Goal: Find specific page/section: Find specific page/section

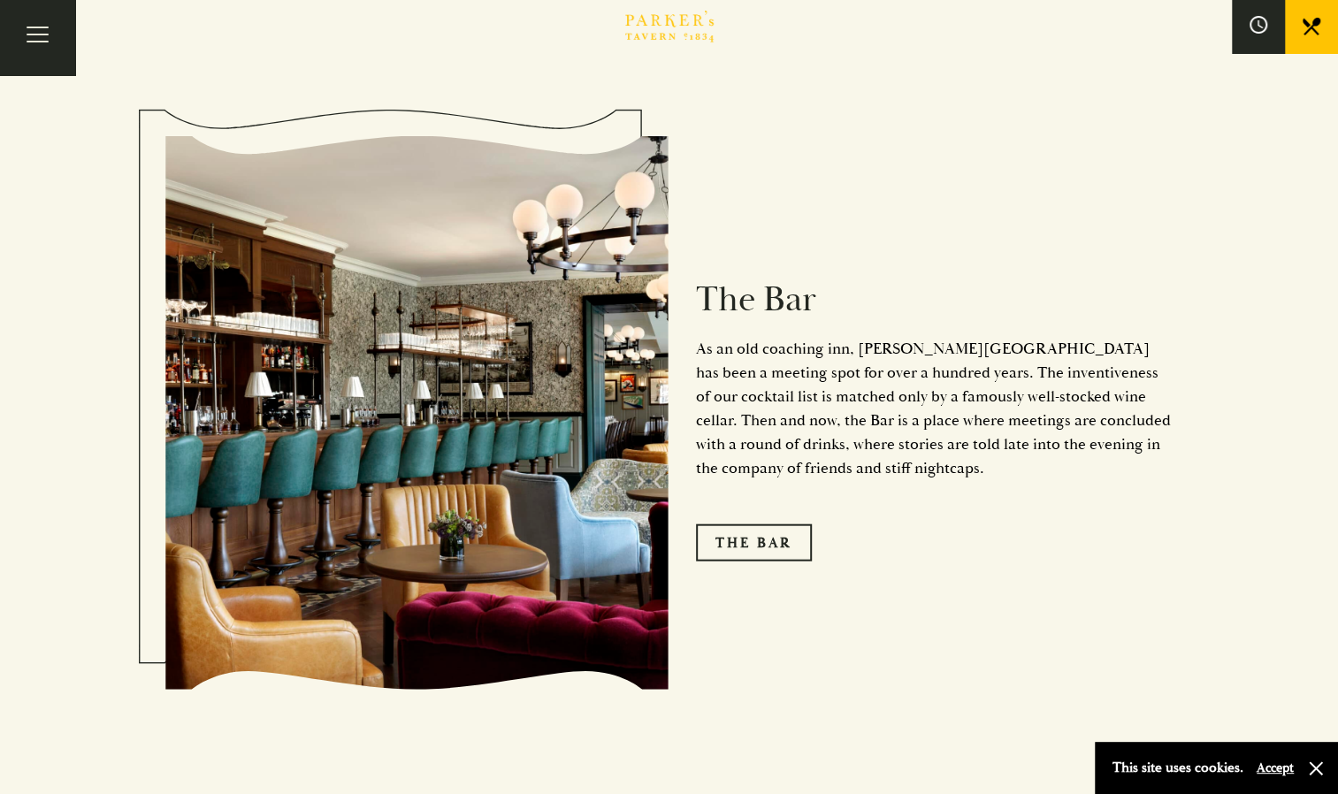
scroll to position [2211, 0]
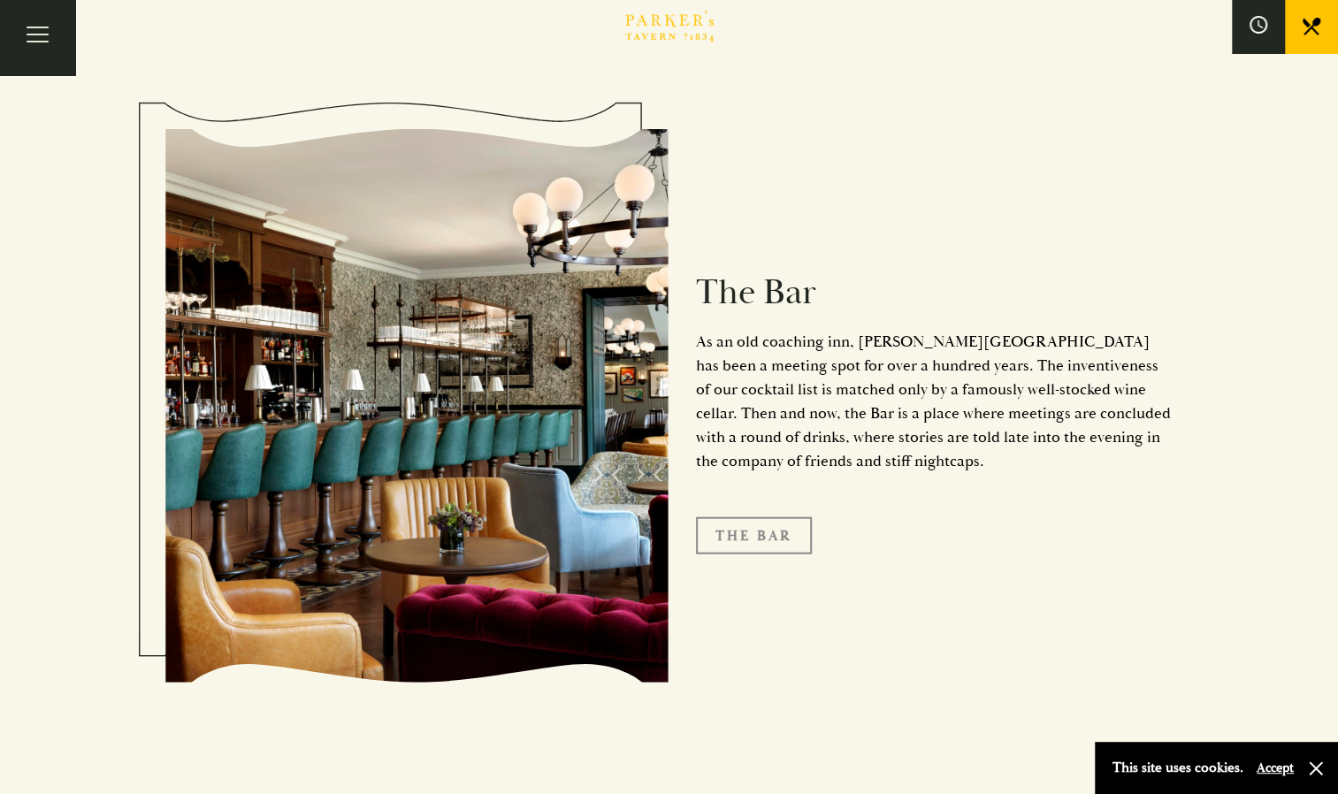
click at [767, 517] on link "The Bar" at bounding box center [754, 535] width 116 height 37
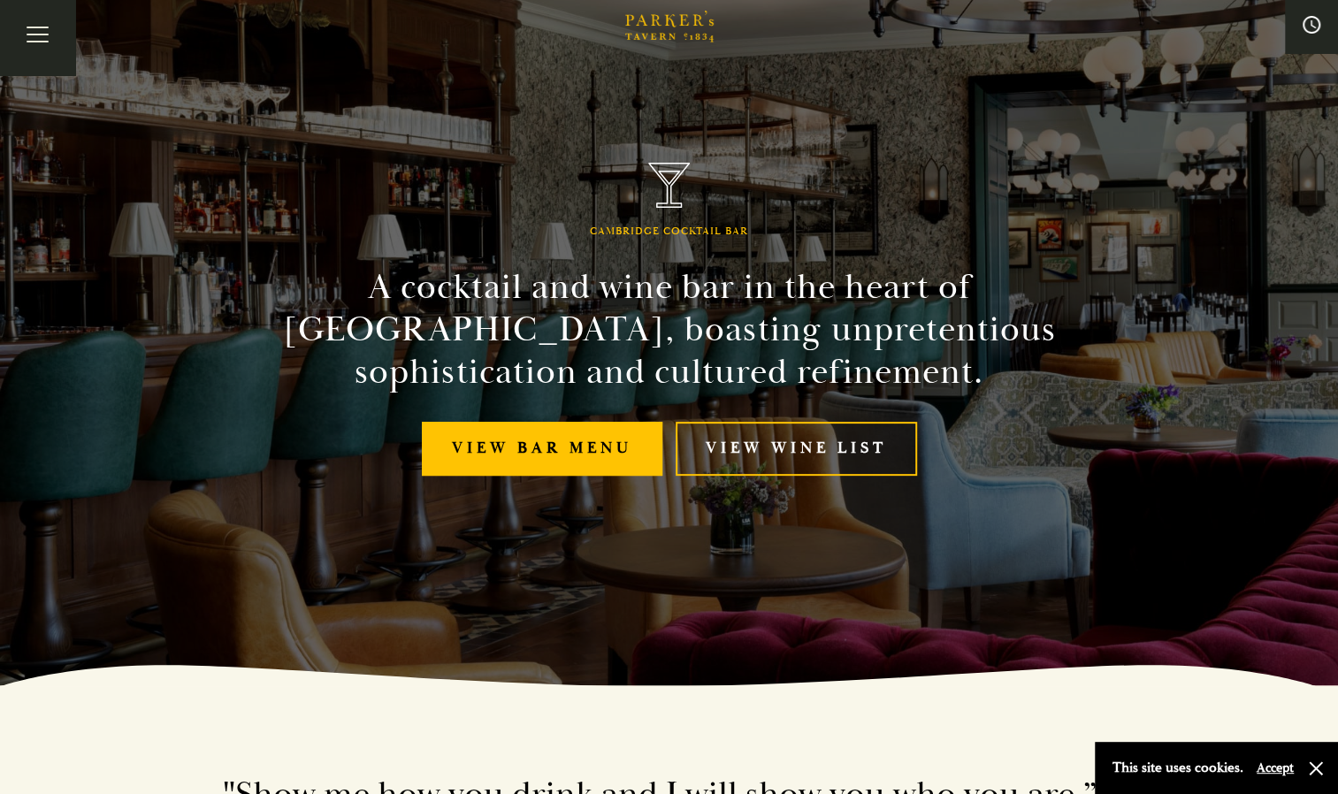
scroll to position [88, 0]
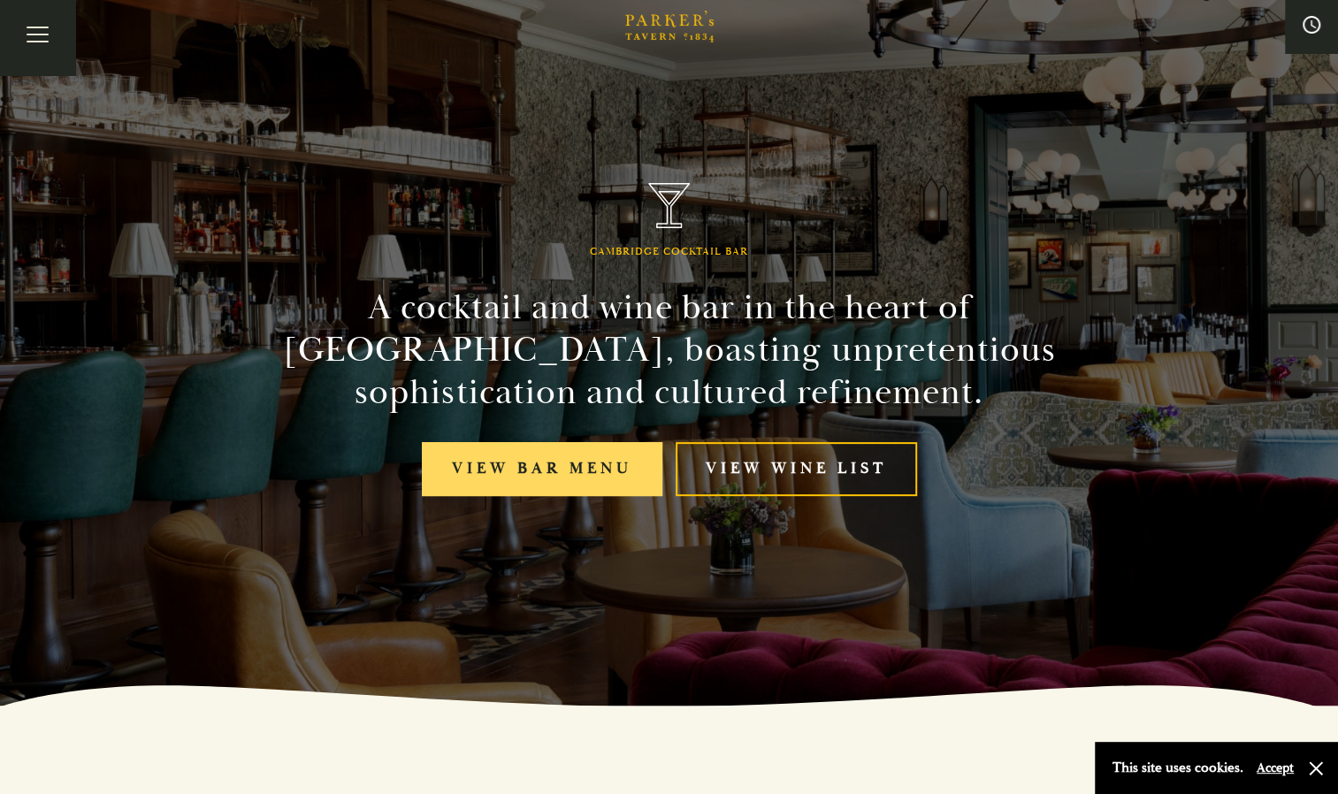
click at [521, 455] on link "View bar menu" at bounding box center [542, 469] width 241 height 54
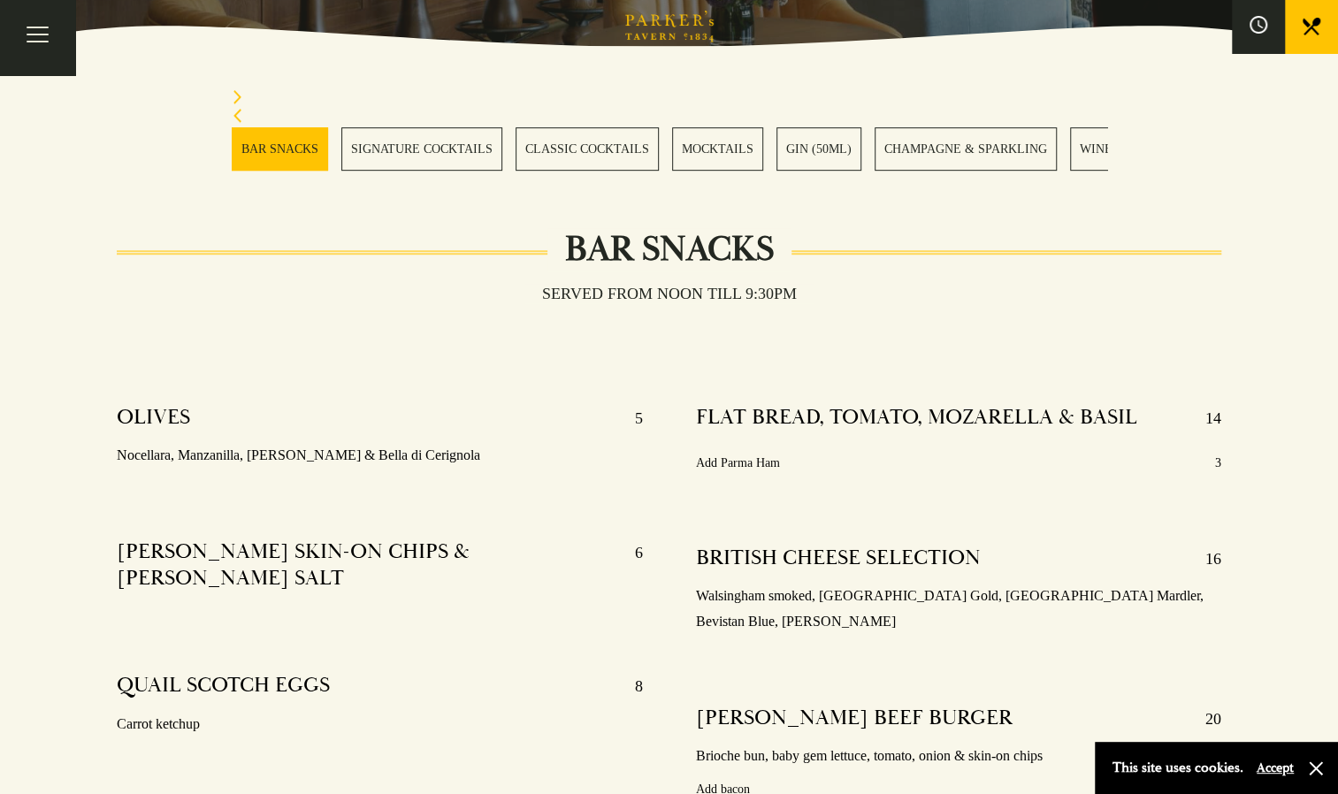
scroll to position [531, 0]
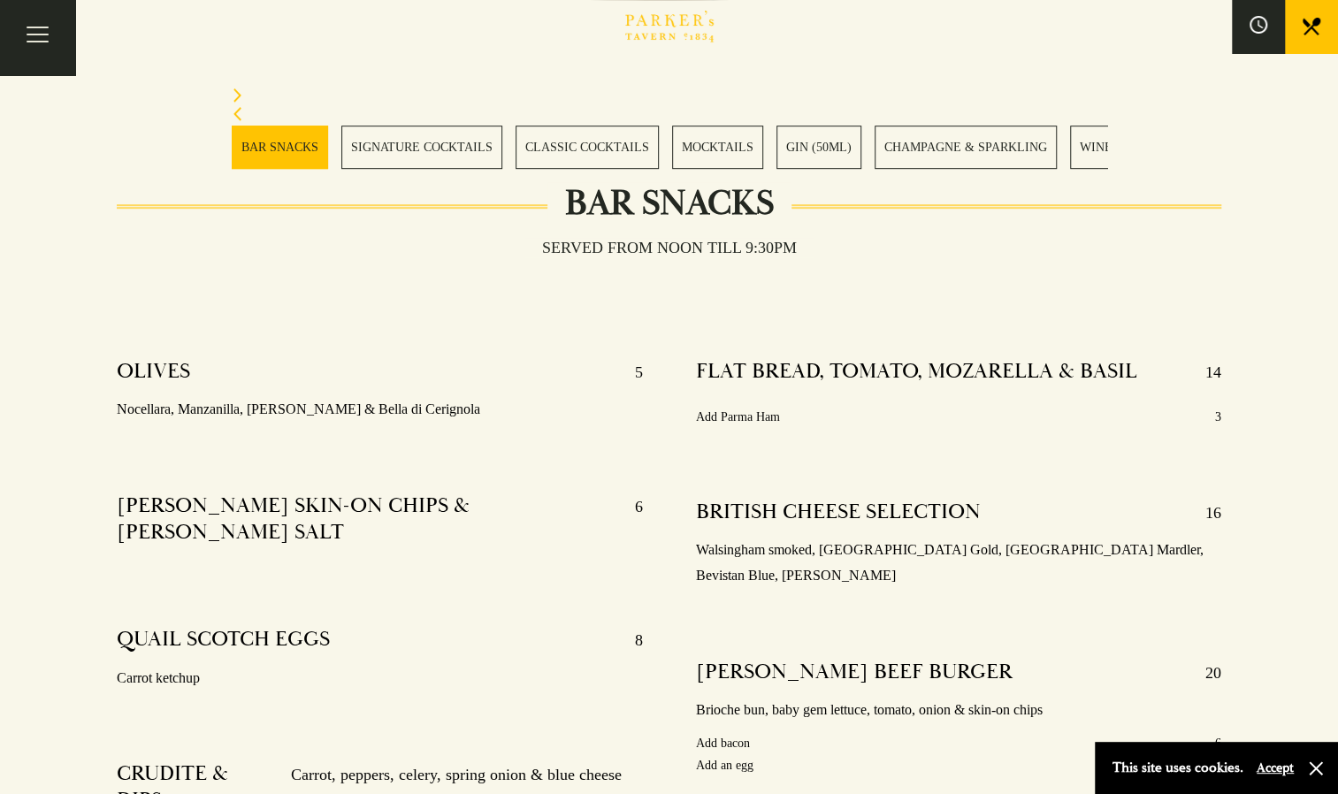
click at [445, 138] on link "SIGNATURE COCKTAILS" at bounding box center [421, 147] width 161 height 43
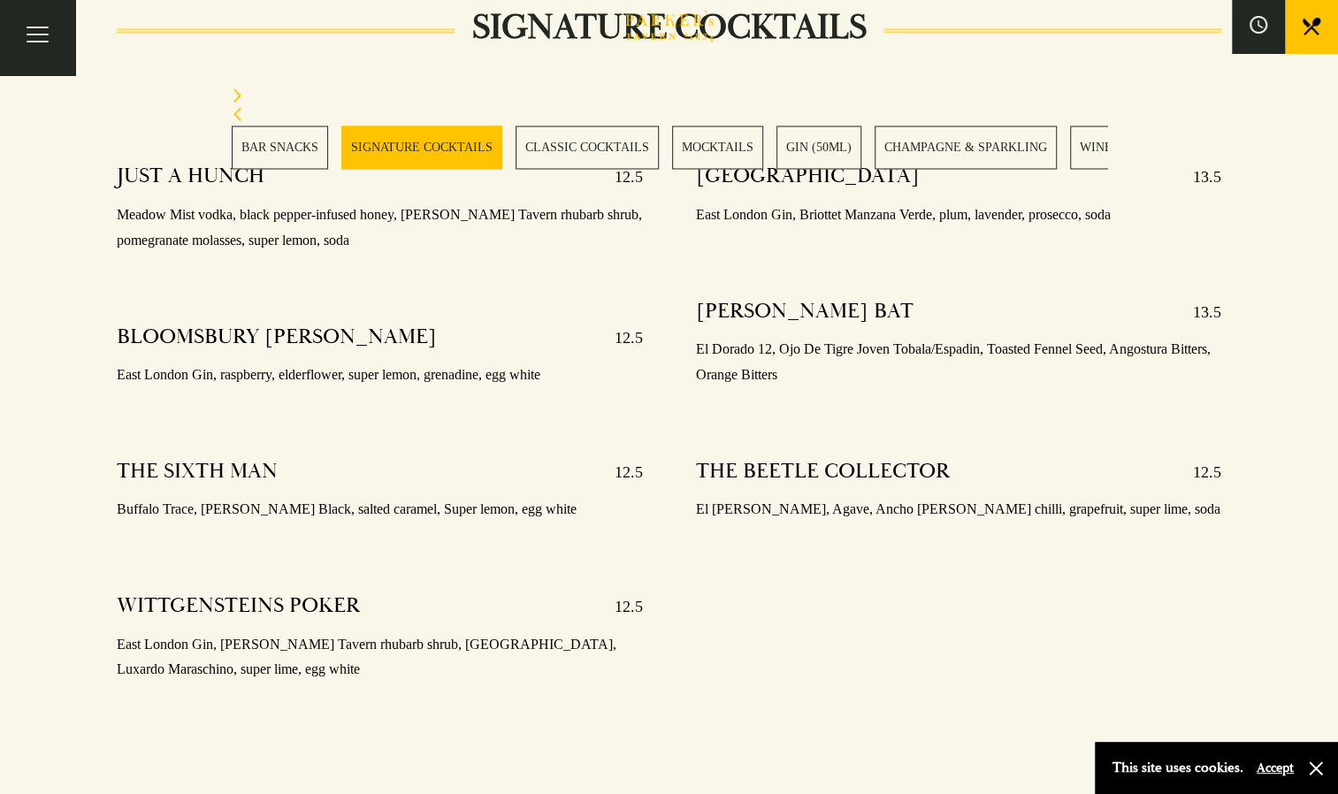
scroll to position [1792, 0]
click at [1258, 27] on icon at bounding box center [1258, 24] width 19 height 19
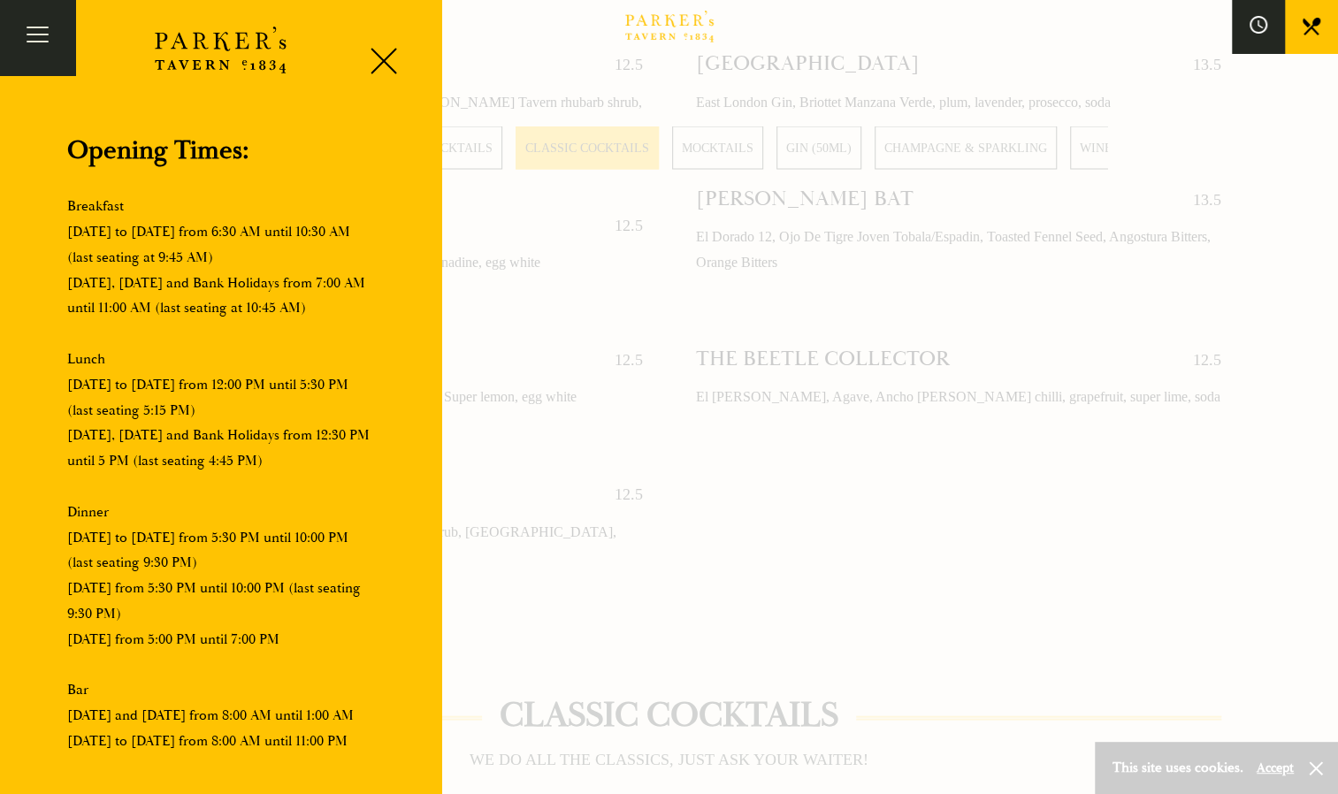
scroll to position [1880, 0]
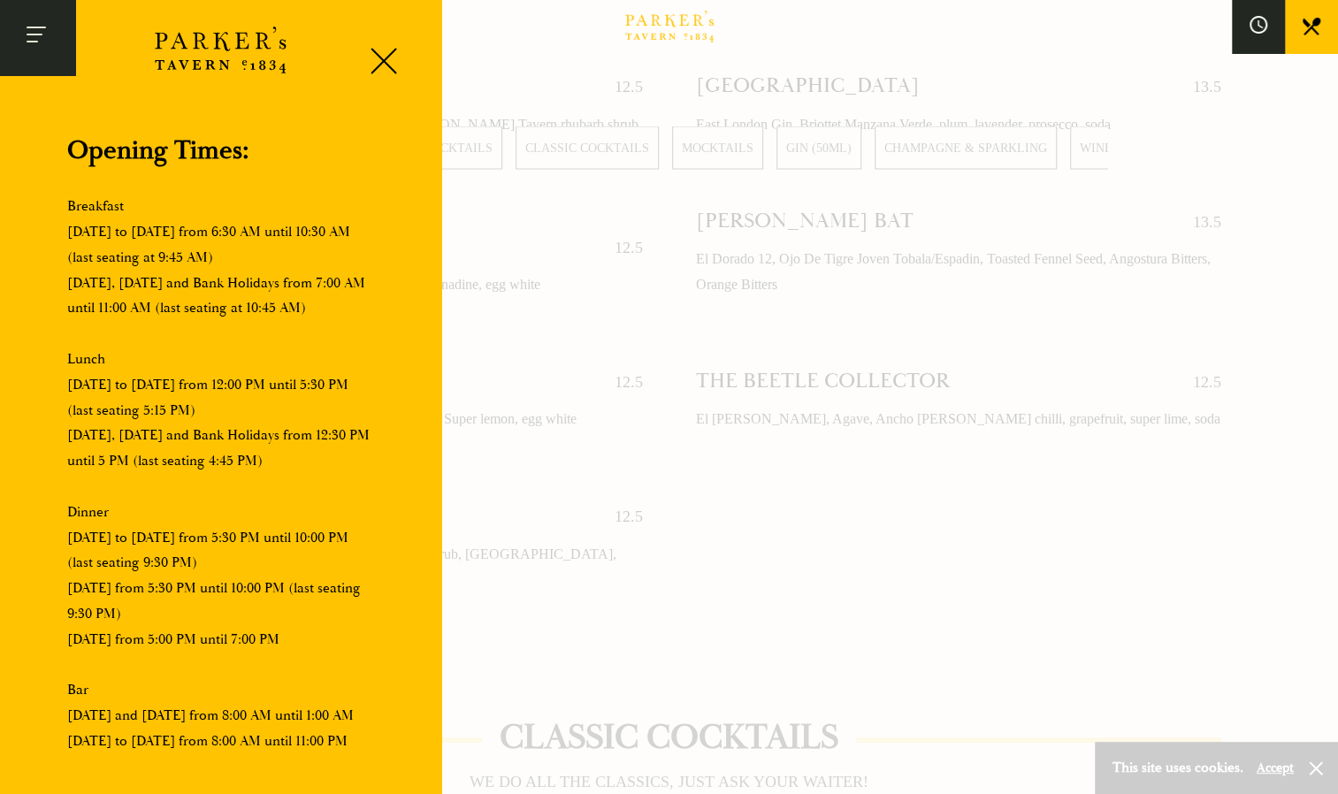
click at [26, 24] on button "Toggle navigation" at bounding box center [37, 37] width 75 height 75
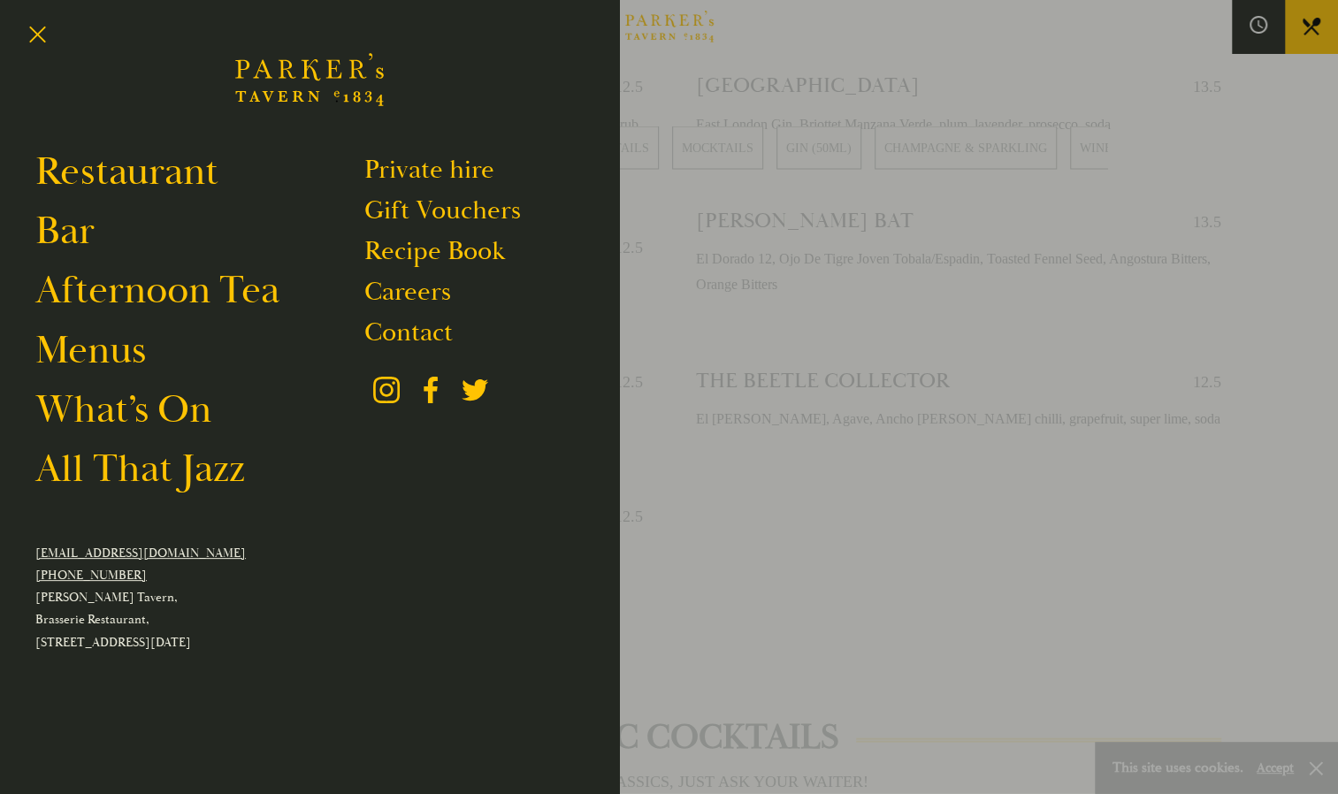
click at [766, 539] on div at bounding box center [669, 397] width 1338 height 794
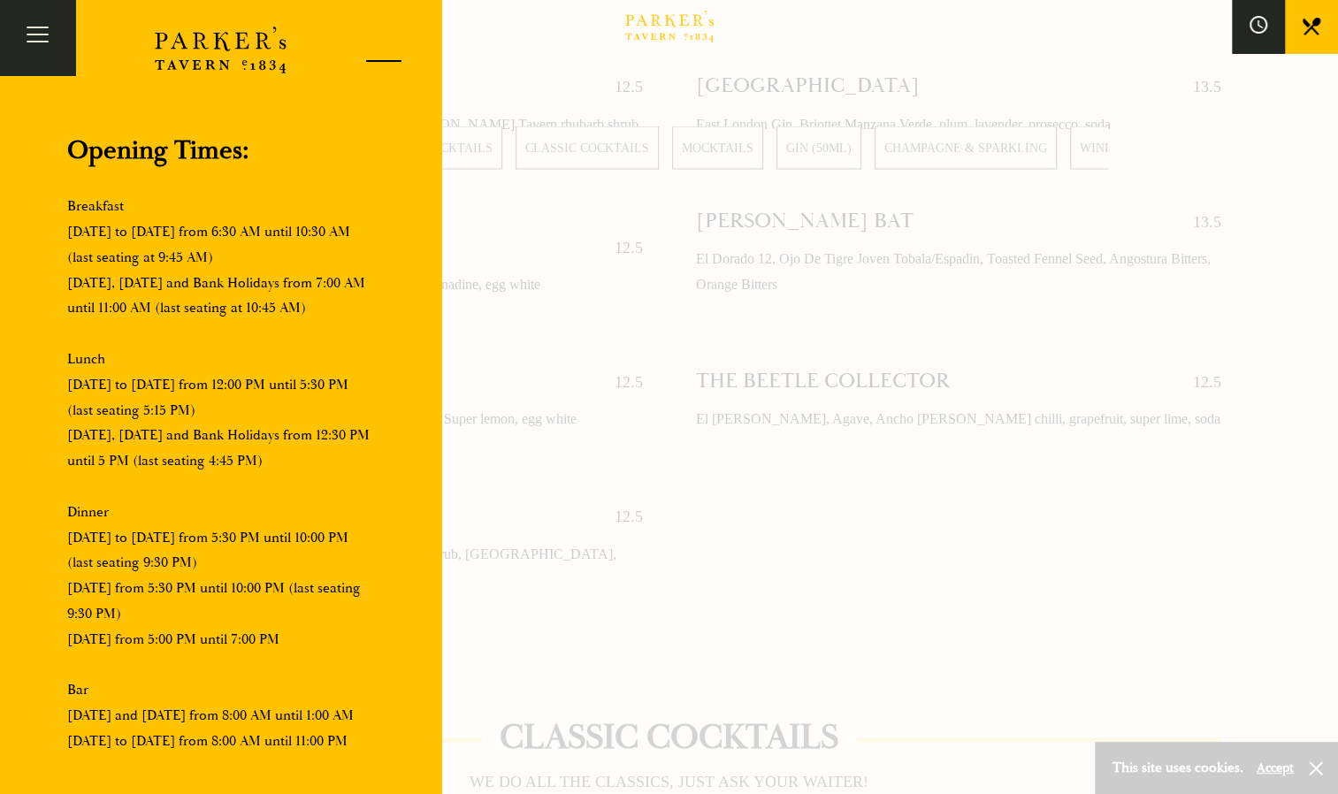
click at [378, 58] on div at bounding box center [377, 64] width 75 height 75
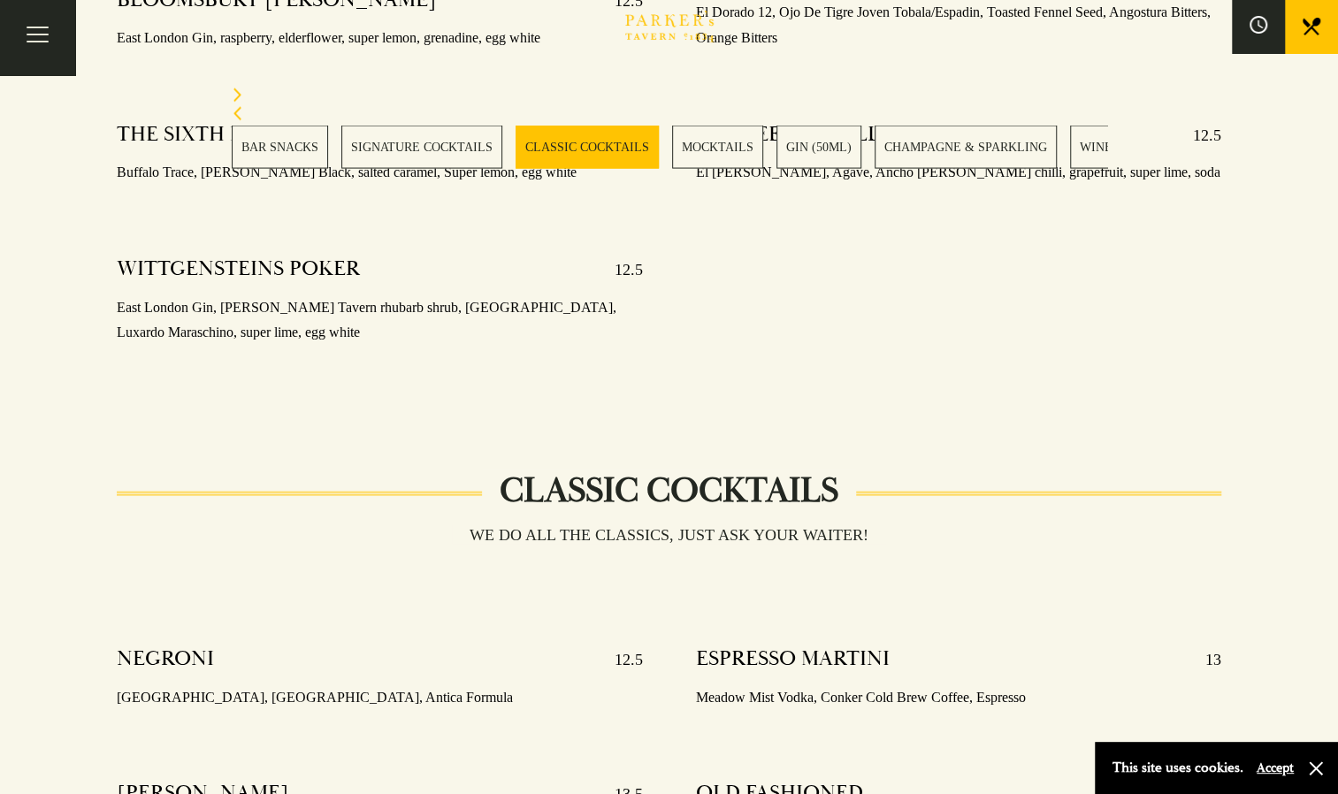
scroll to position [2234, 0]
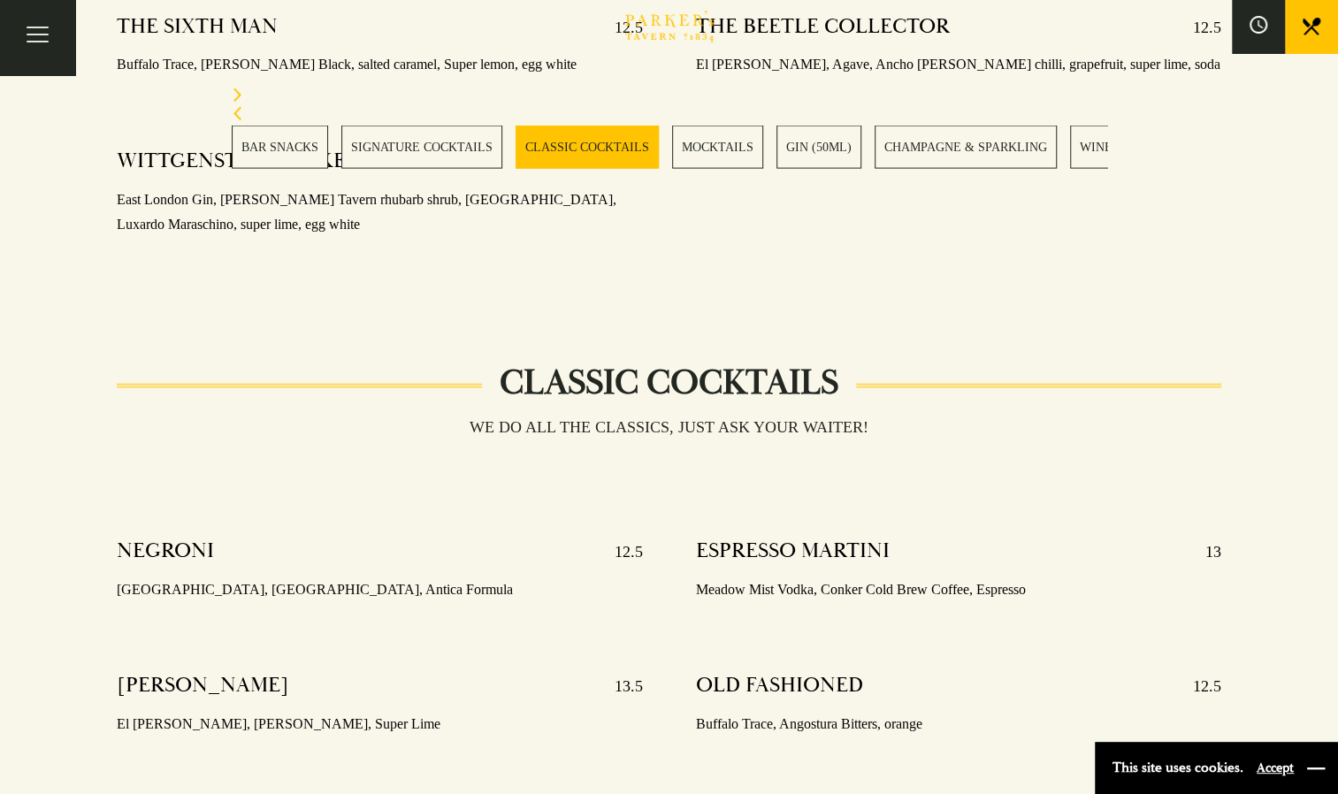
click at [1311, 760] on button "button" at bounding box center [1316, 769] width 18 height 18
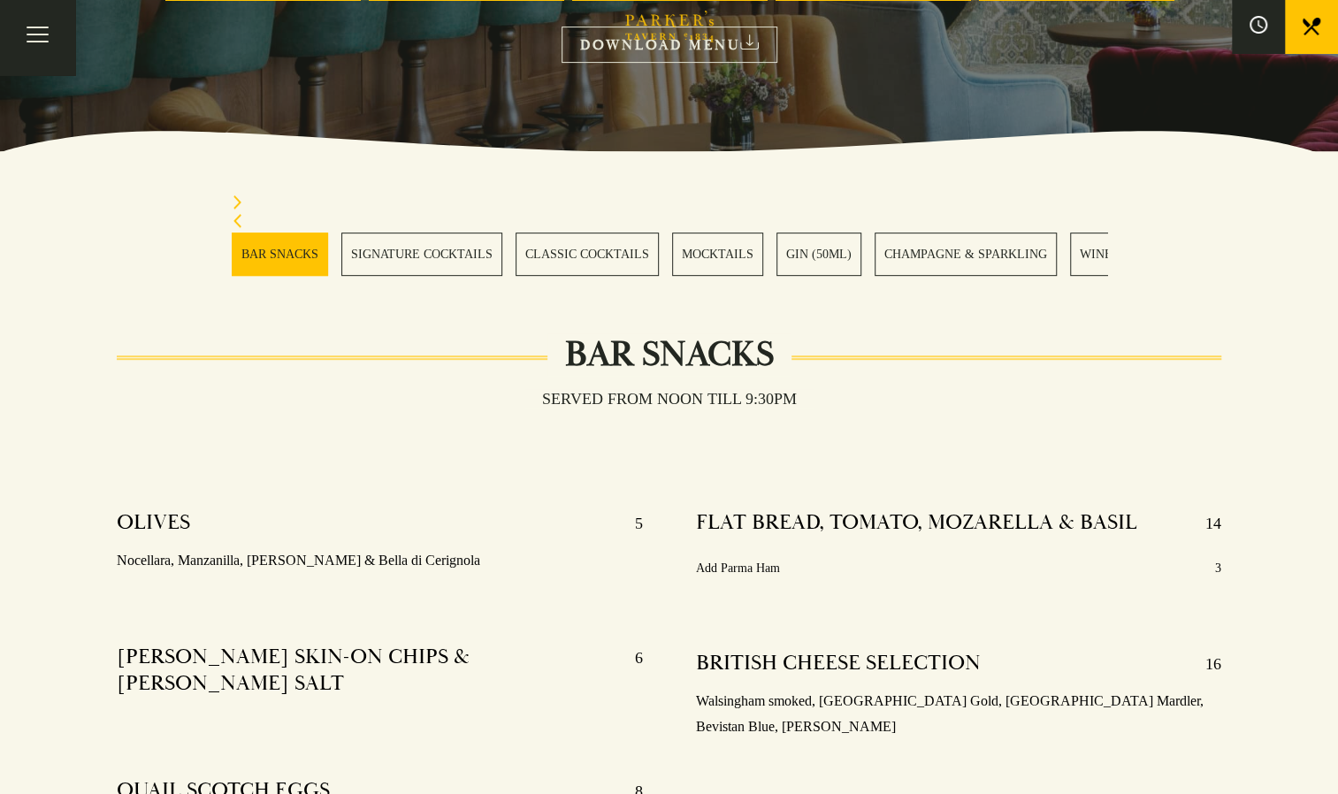
scroll to position [200, 0]
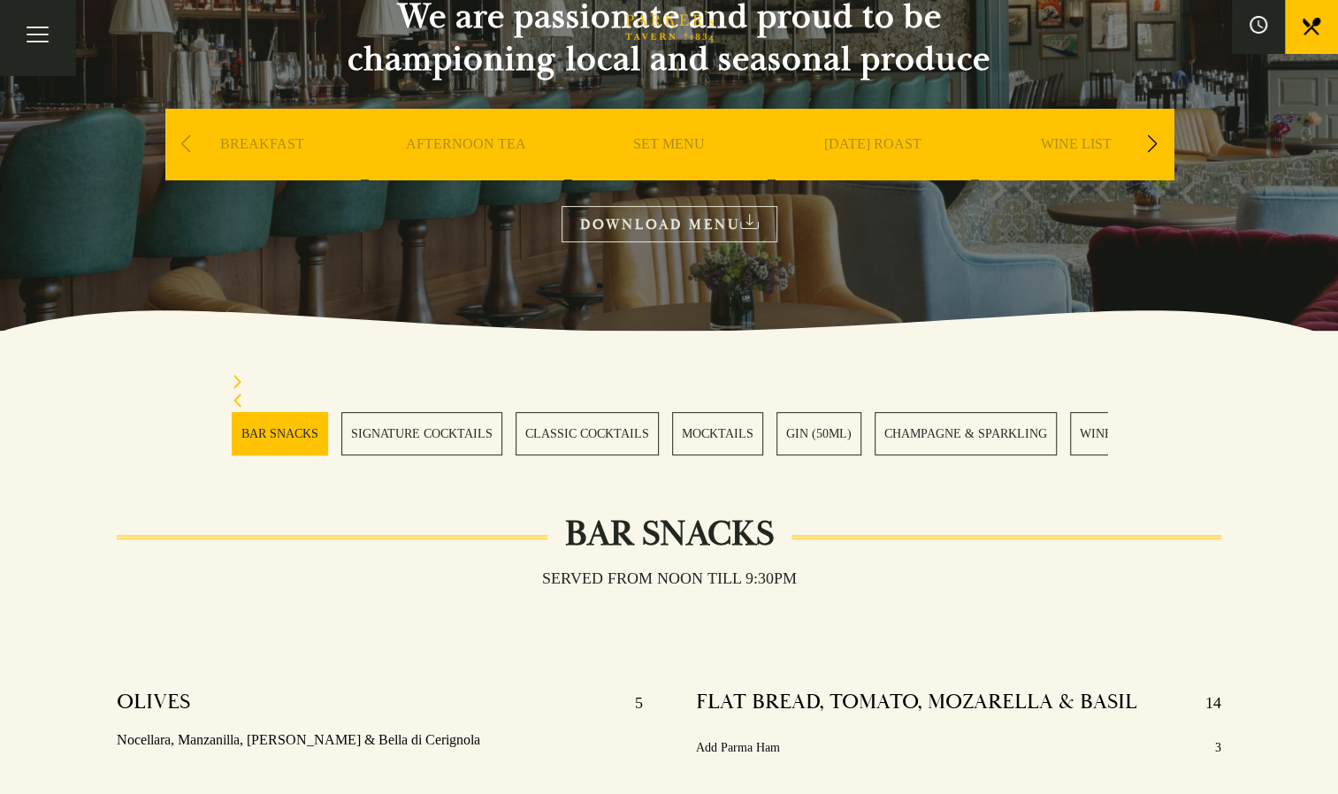
click at [1225, 25] on section "OUR MENU We are passionate and proud to be championing local and seasonal produ…" at bounding box center [669, 65] width 1338 height 531
click at [42, 39] on button "Toggle navigation" at bounding box center [37, 37] width 75 height 75
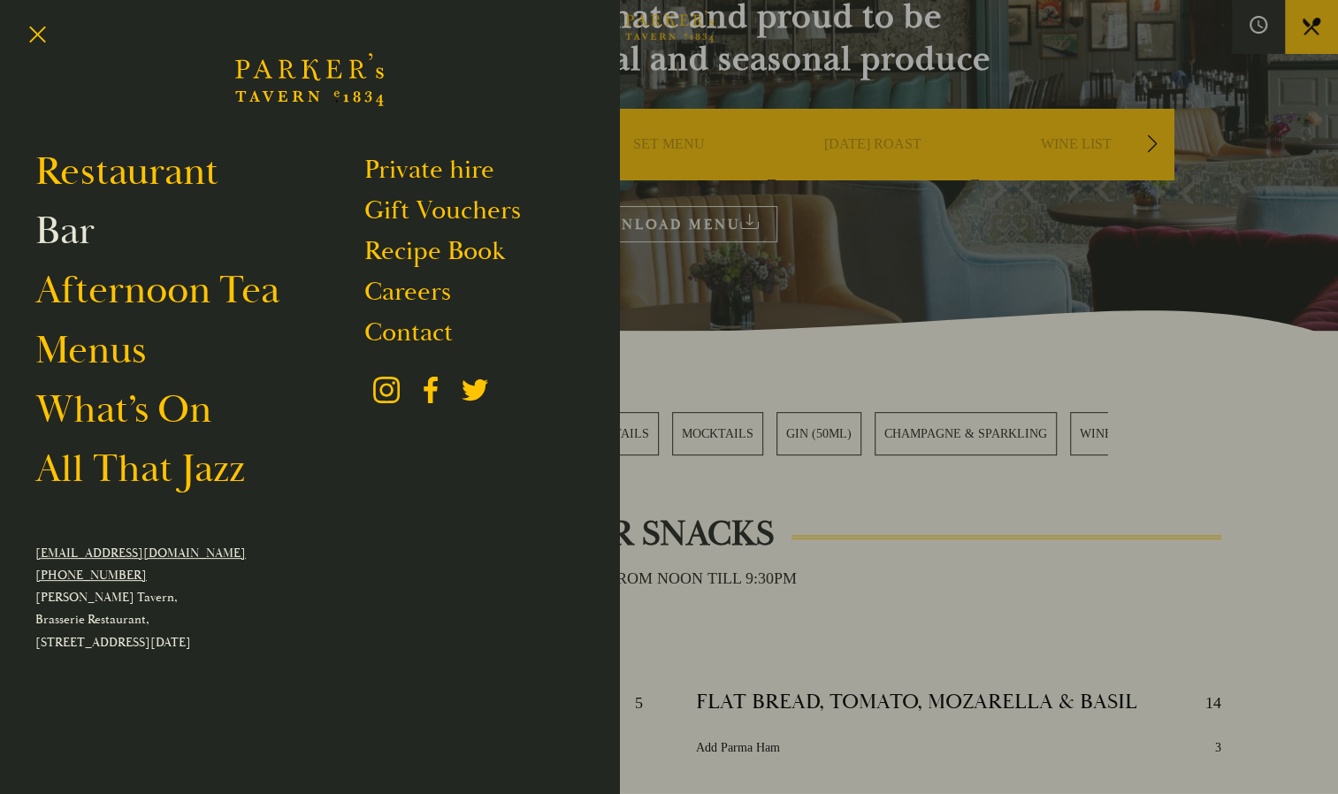
click at [71, 230] on link "Bar" at bounding box center [64, 231] width 59 height 50
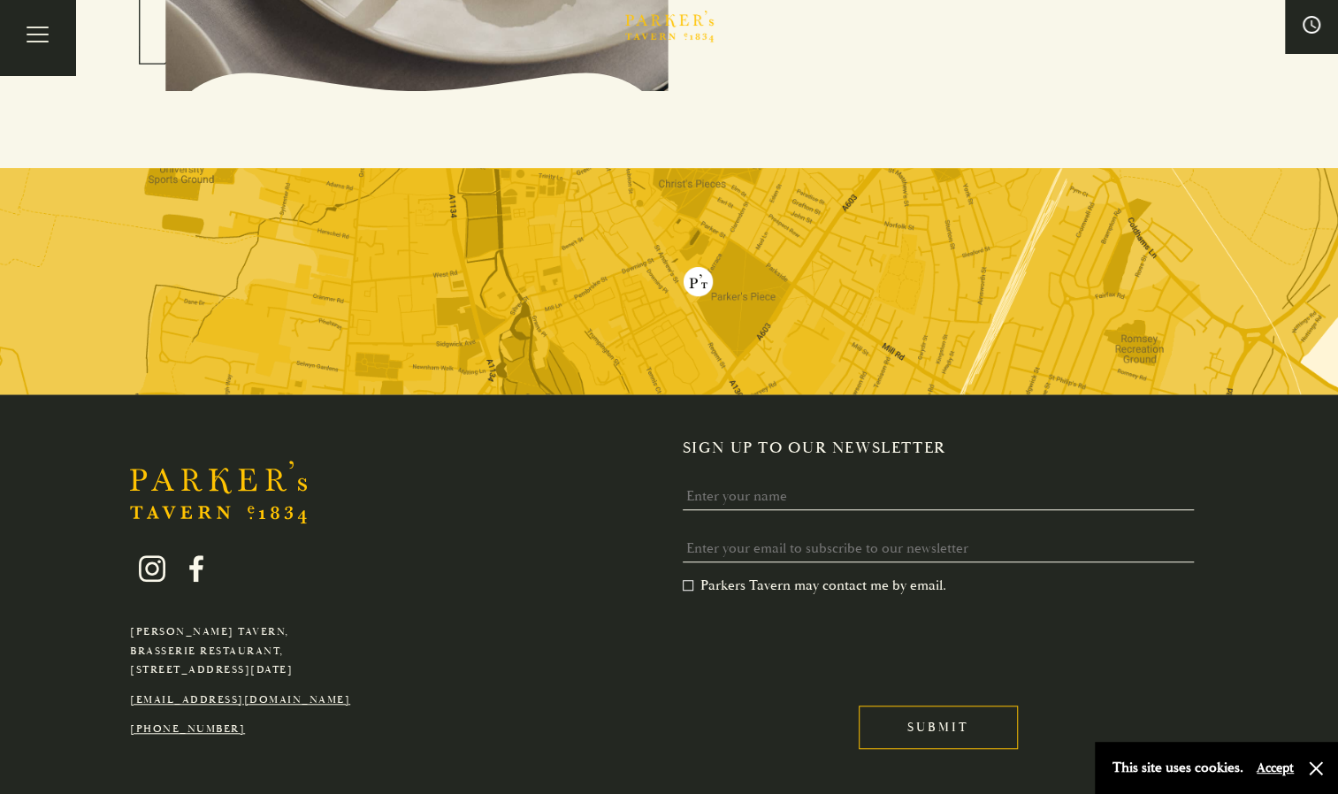
scroll to position [4510, 0]
